Goal: Communication & Community: Participate in discussion

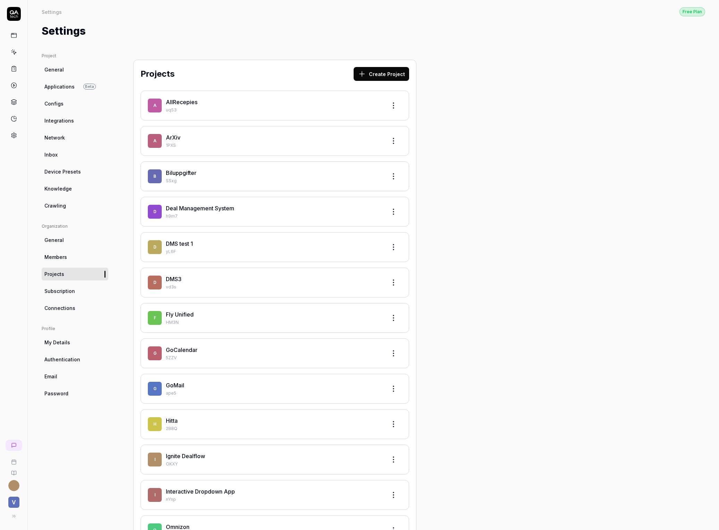
click at [62, 204] on span "Crawling" at bounding box center [55, 205] width 22 height 7
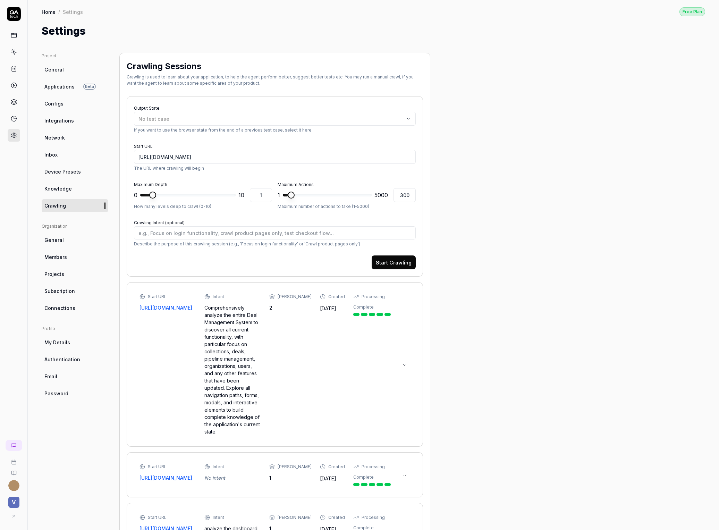
click at [15, 435] on div "V" at bounding box center [14, 265] width 28 height 530
click at [15, 444] on icon at bounding box center [14, 445] width 6 height 6
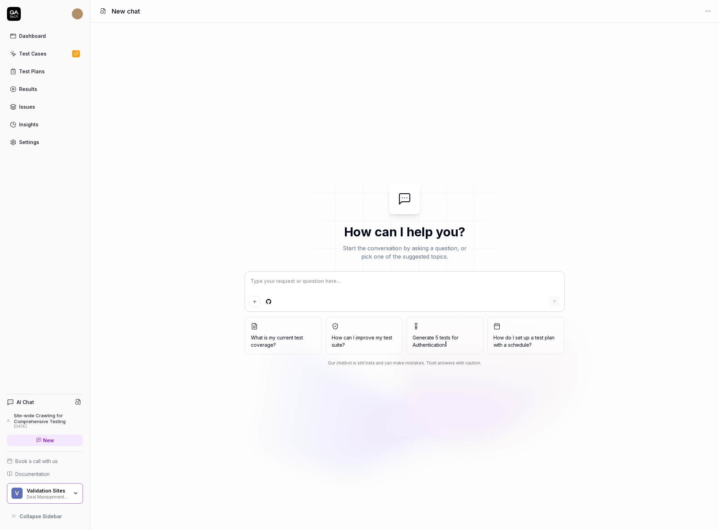
click at [46, 421] on div "Site-wide Crawling for Comprehensive Testing" at bounding box center [48, 417] width 69 height 11
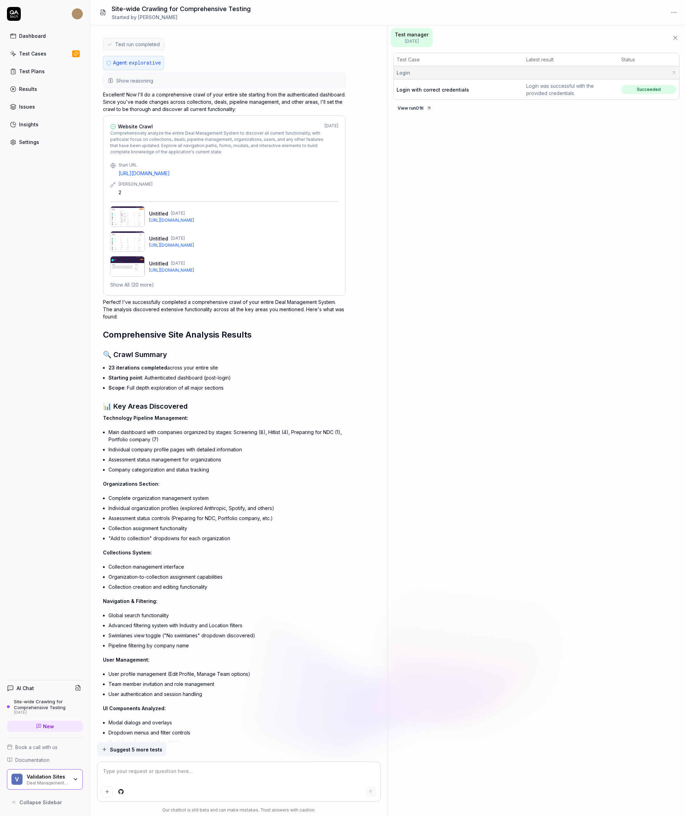
scroll to position [269, 0]
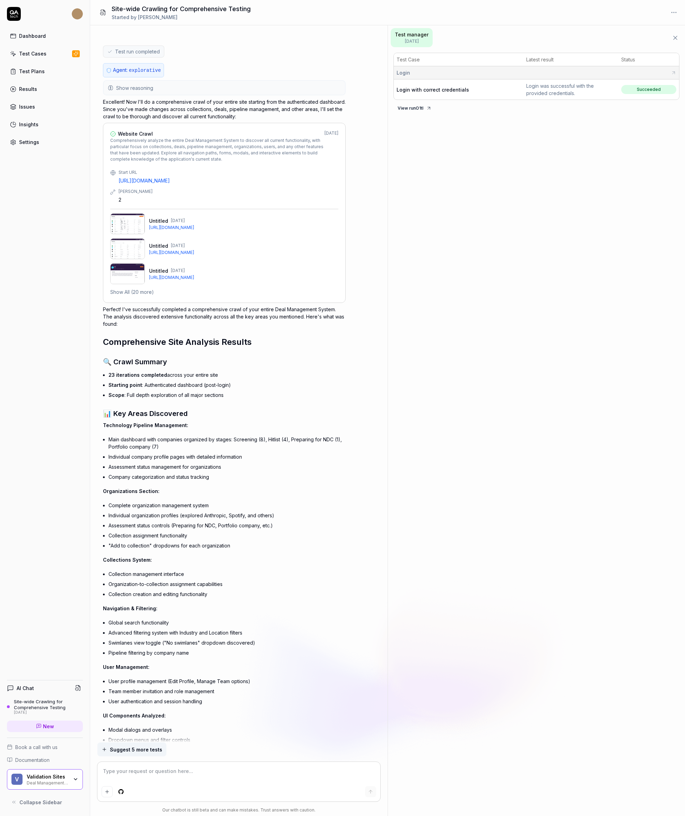
type textarea "*"
